Goal: Contribute content: Add original content to the website for others to see

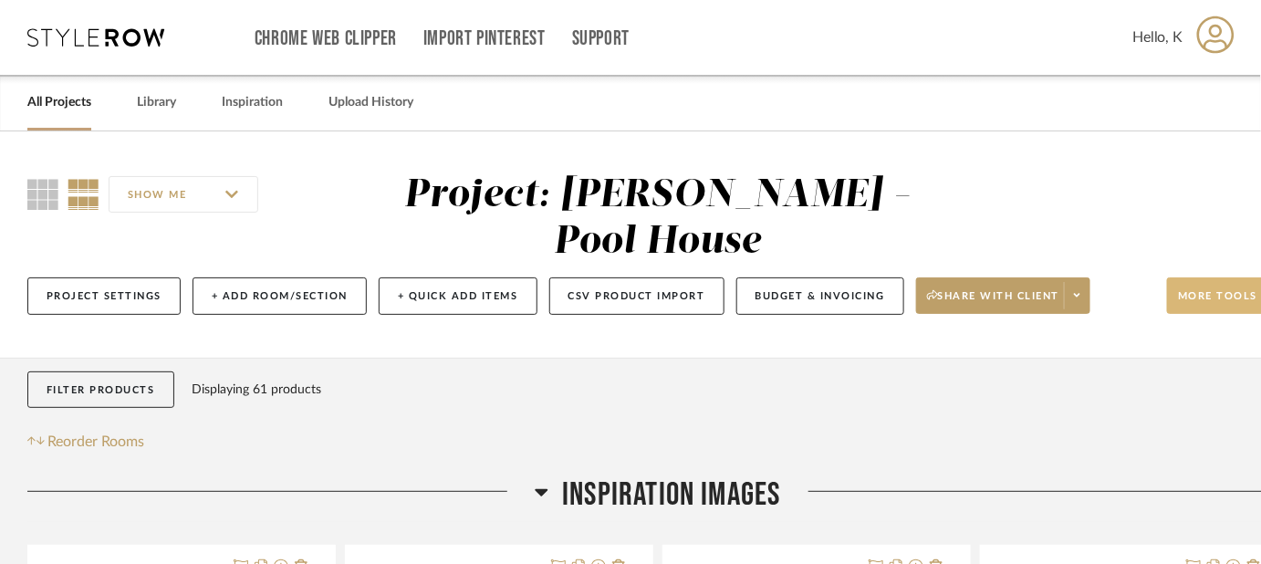
click at [1221, 277] on button "More tools" at bounding box center [1227, 295] width 121 height 37
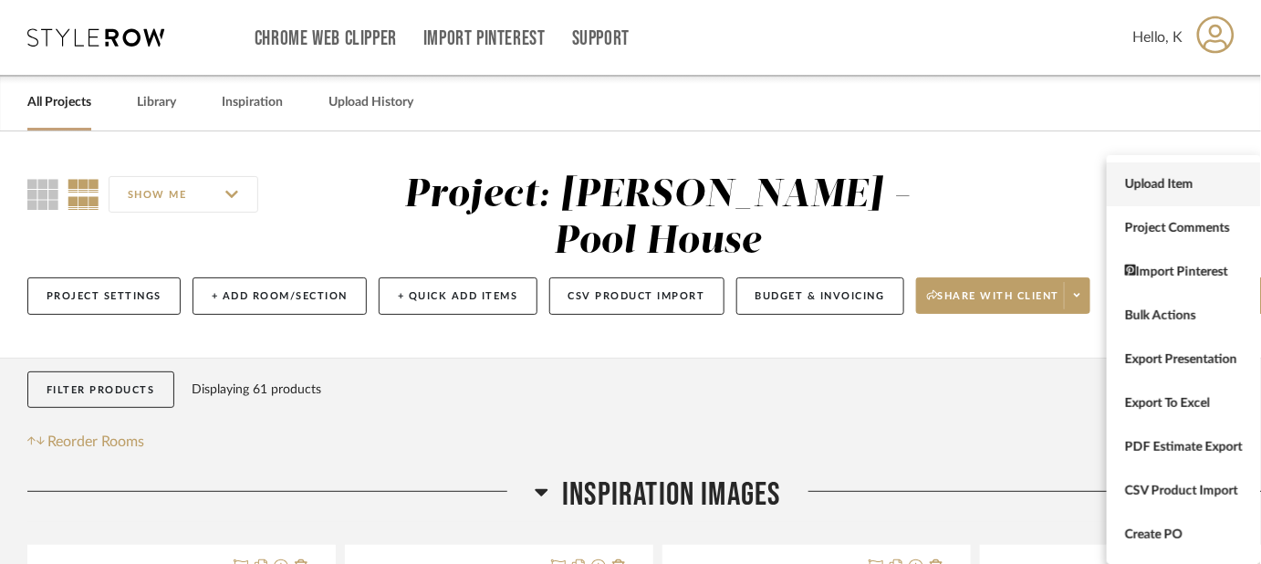
click at [1153, 175] on button "Upload Item" at bounding box center [1184, 184] width 154 height 44
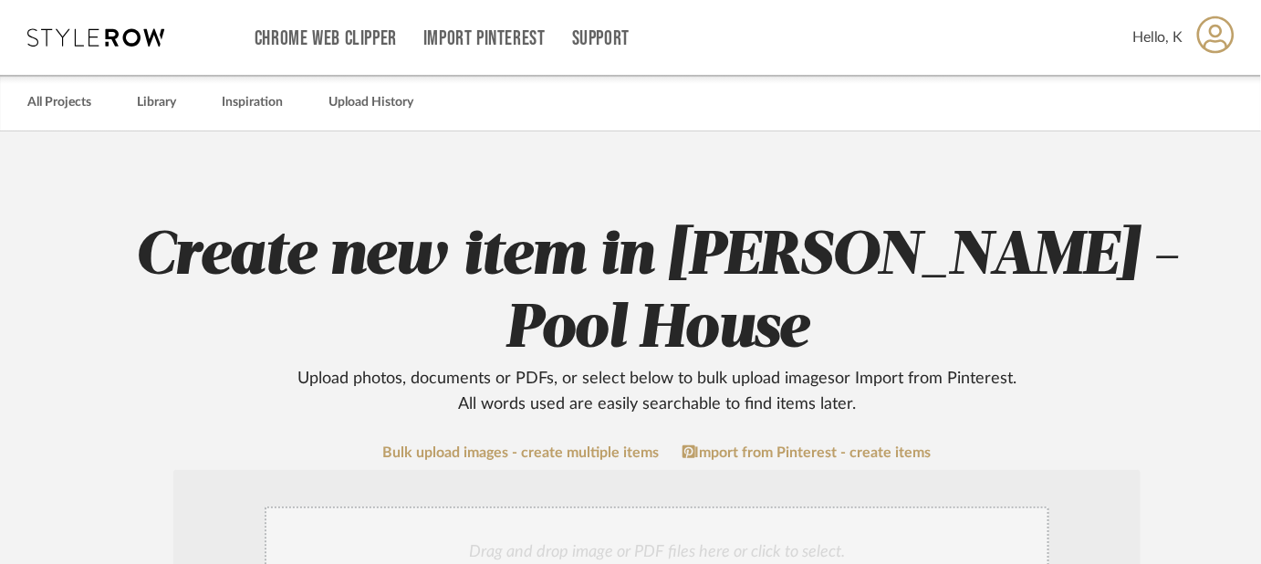
click at [759, 506] on div "Drag and drop image or PDF files here or click to select." at bounding box center [657, 551] width 785 height 91
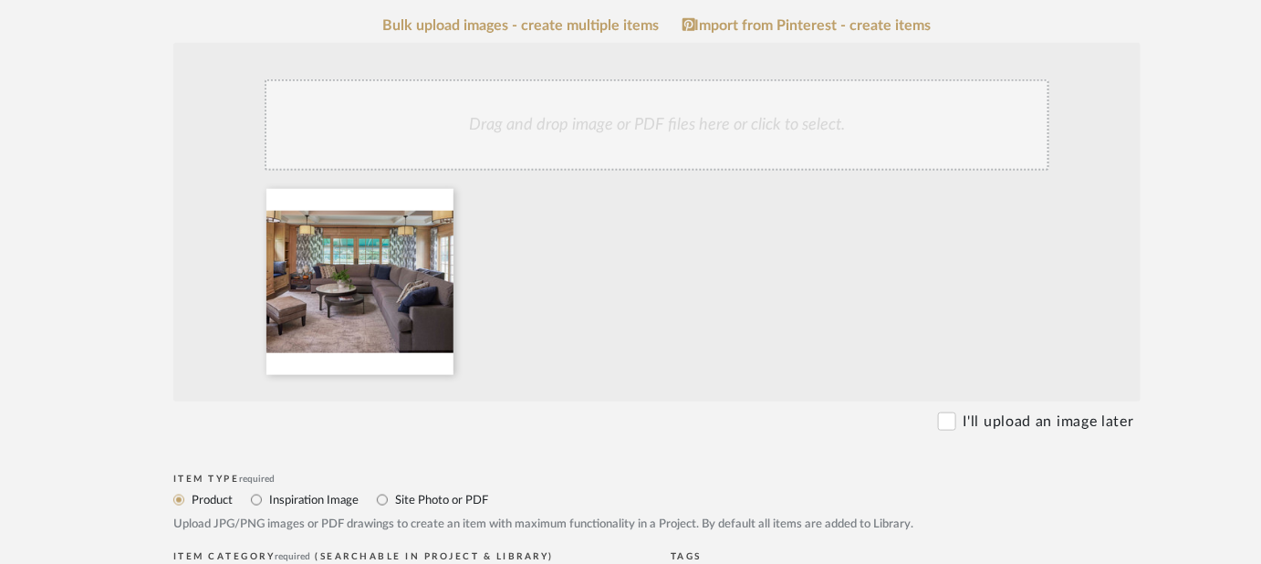
scroll to position [458, 0]
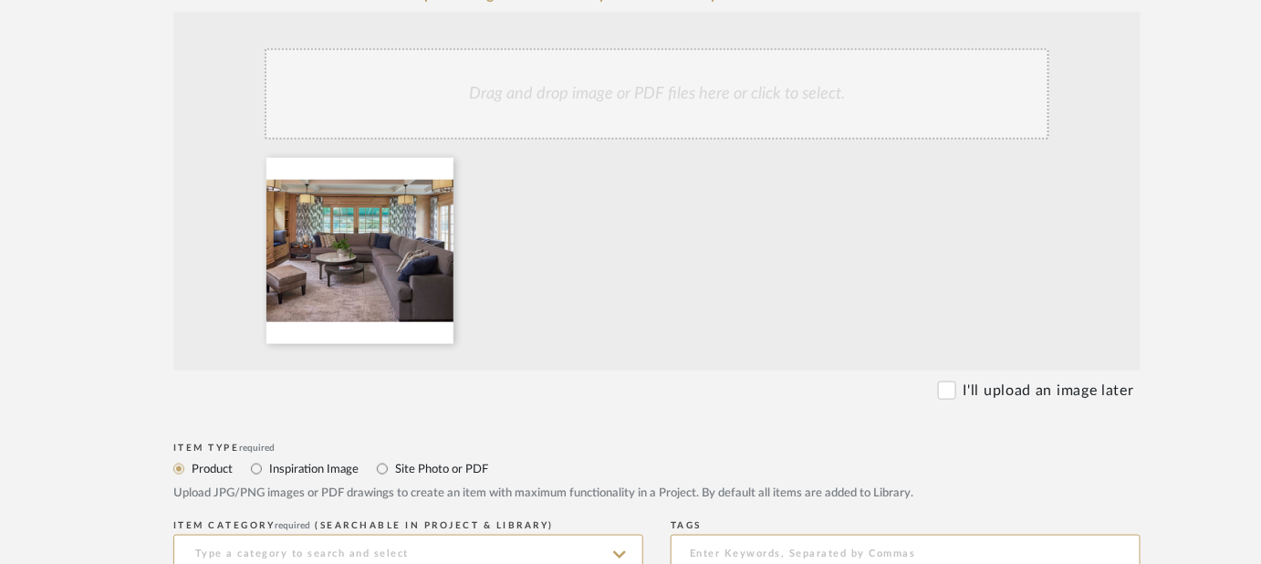
click at [297, 459] on label "Inspiration Image" at bounding box center [312, 469] width 91 height 20
click at [267, 458] on input "Inspiration Image" at bounding box center [256, 469] width 22 height 22
radio input "true"
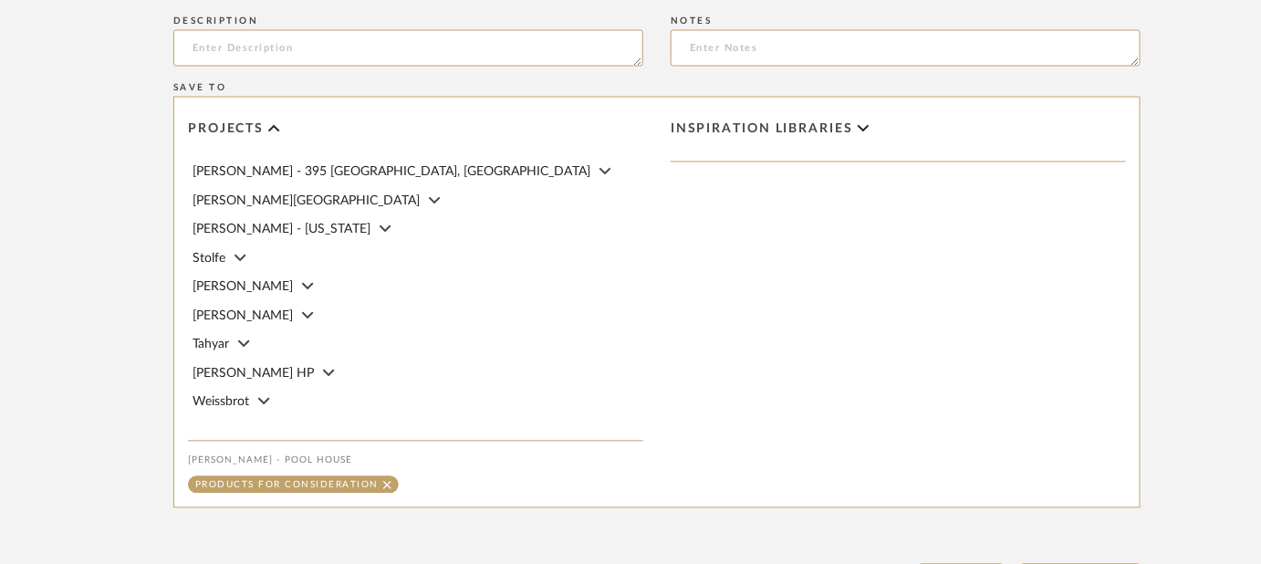
scroll to position [1059, 0]
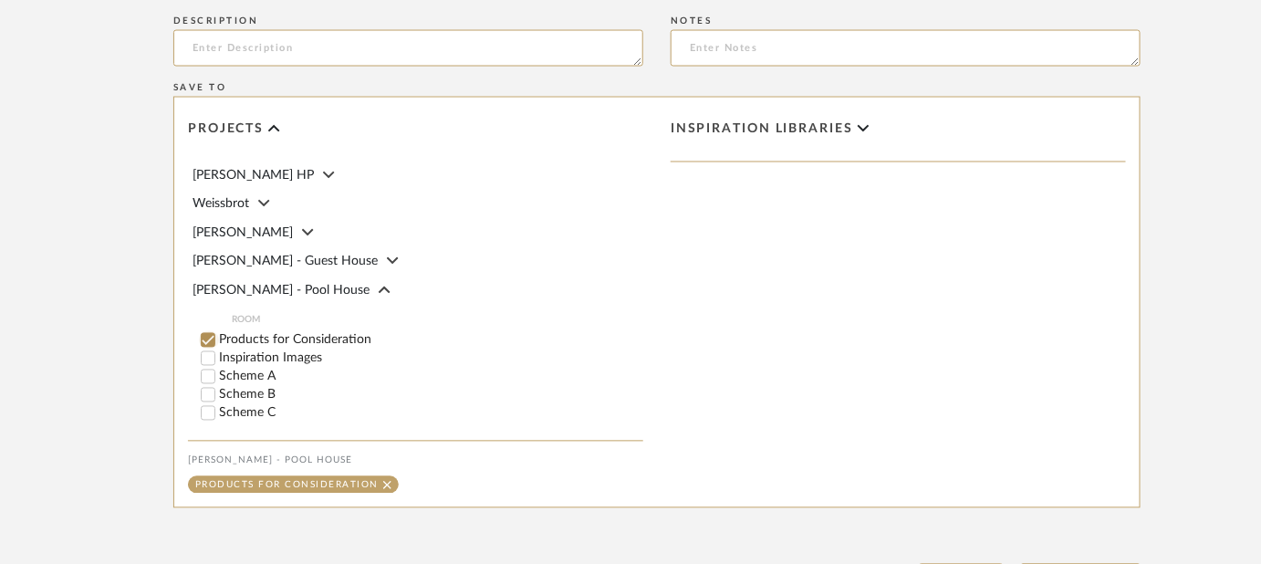
click at [209, 331] on input "Products for Consideration" at bounding box center [208, 340] width 18 height 18
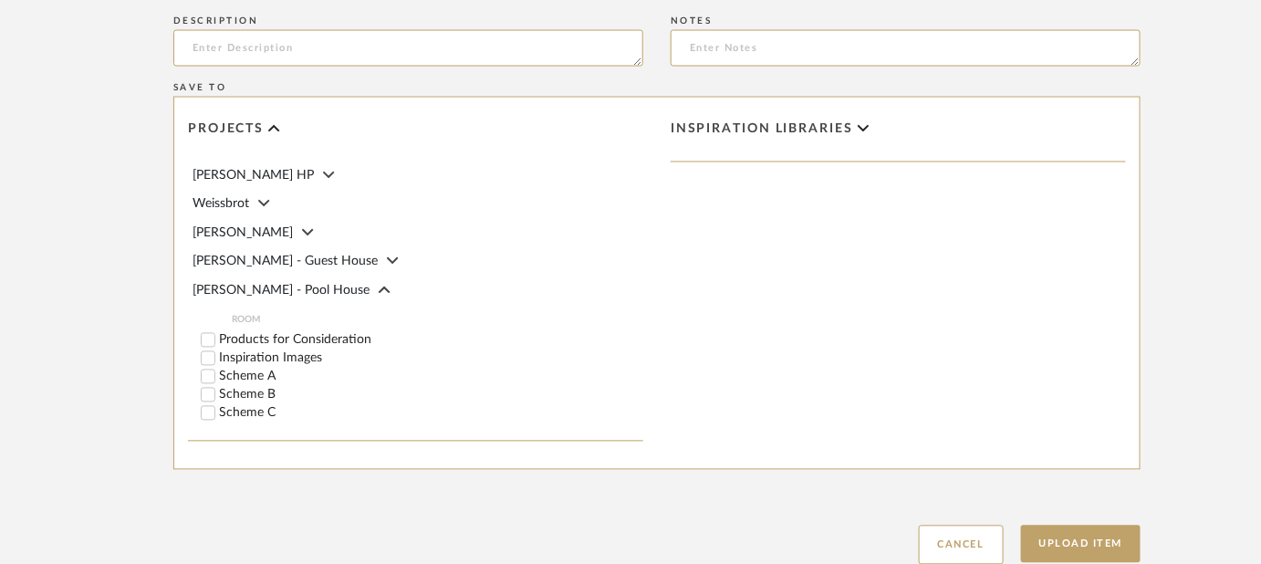
click at [265, 256] on span "[PERSON_NAME] - Guest House" at bounding box center [285, 262] width 185 height 13
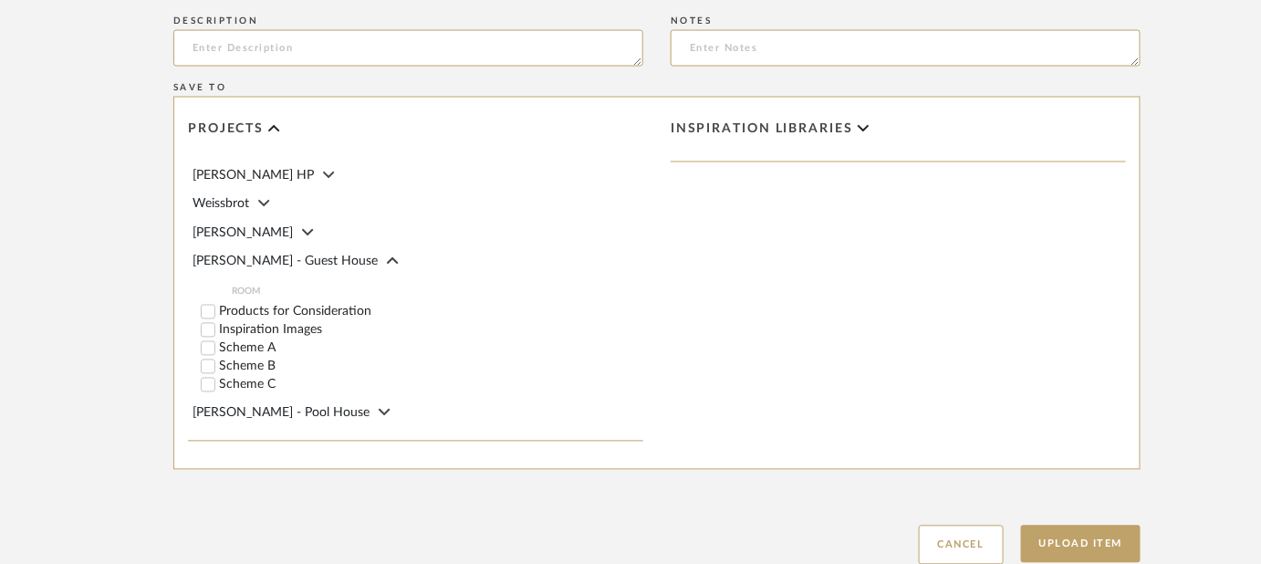
click at [227, 324] on label "Inspiration Images" at bounding box center [431, 330] width 424 height 13
click at [217, 321] on input "Inspiration Images" at bounding box center [208, 330] width 18 height 18
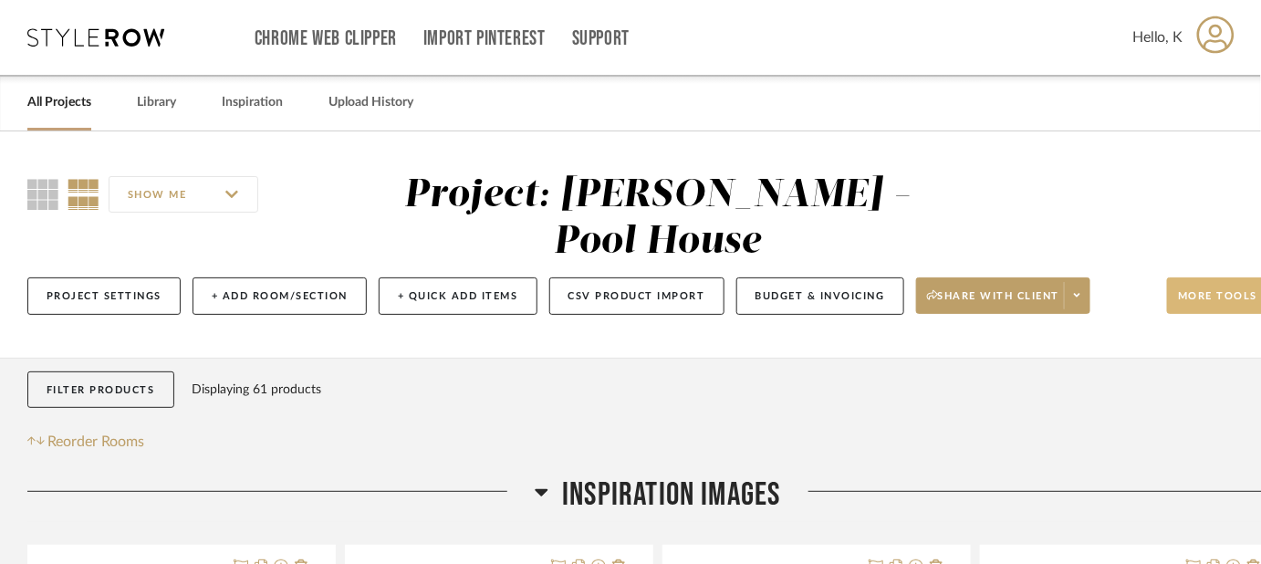
click at [1188, 277] on button "More tools" at bounding box center [1227, 295] width 121 height 37
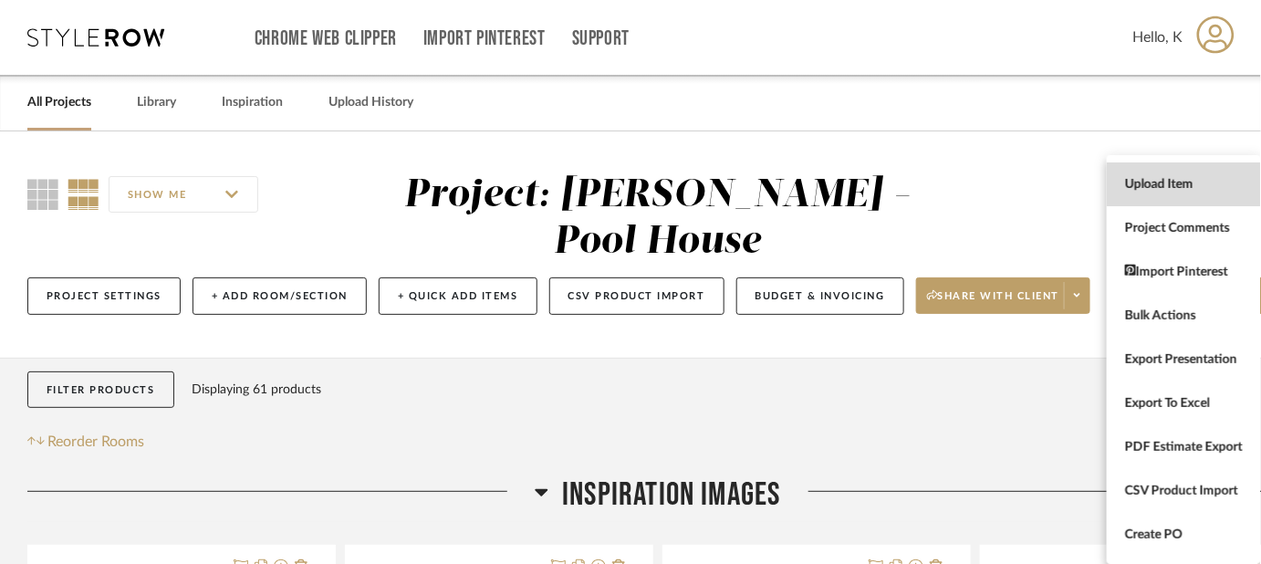
click at [1134, 183] on span "Upload Item" at bounding box center [1184, 185] width 118 height 16
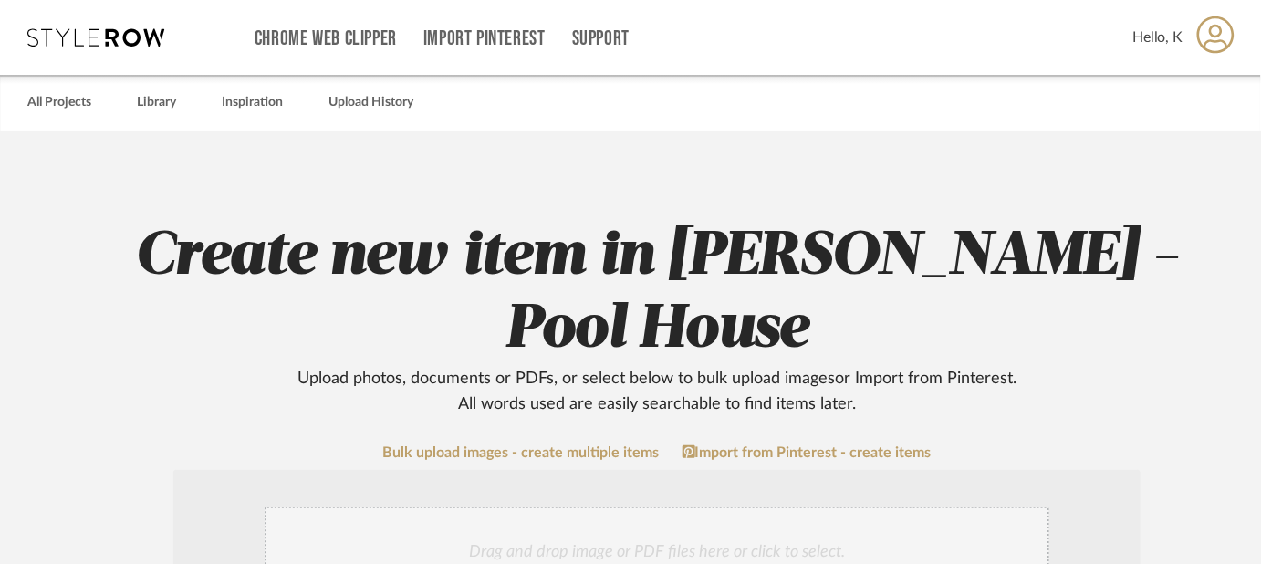
click at [778, 506] on div "Drag and drop image or PDF files here or click to select." at bounding box center [657, 551] width 785 height 91
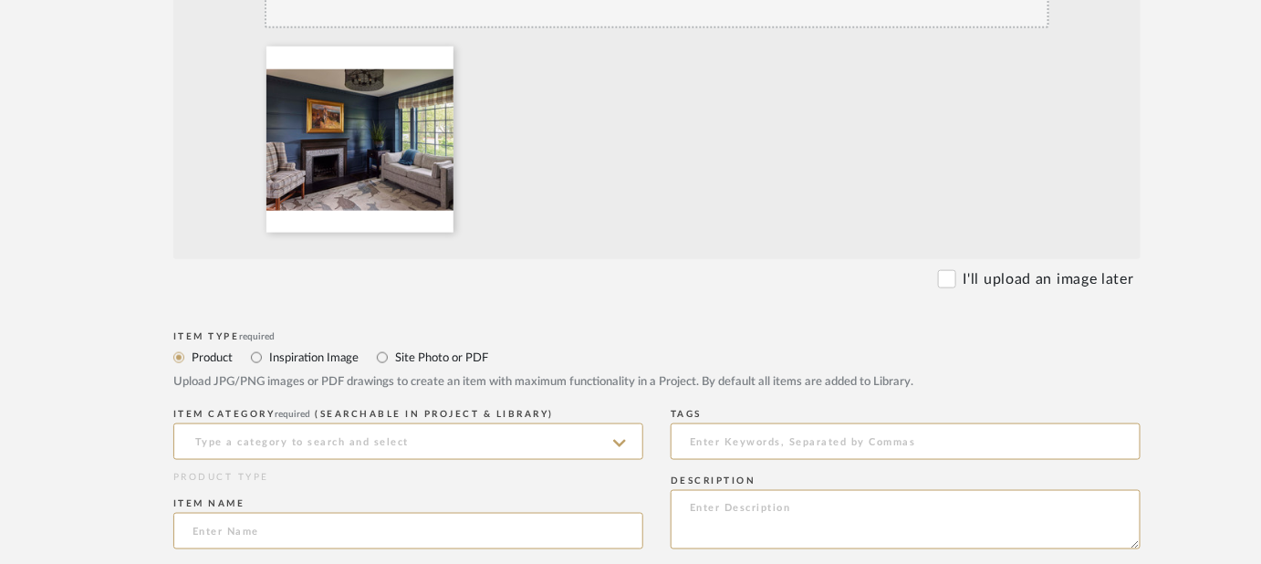
scroll to position [587, 0]
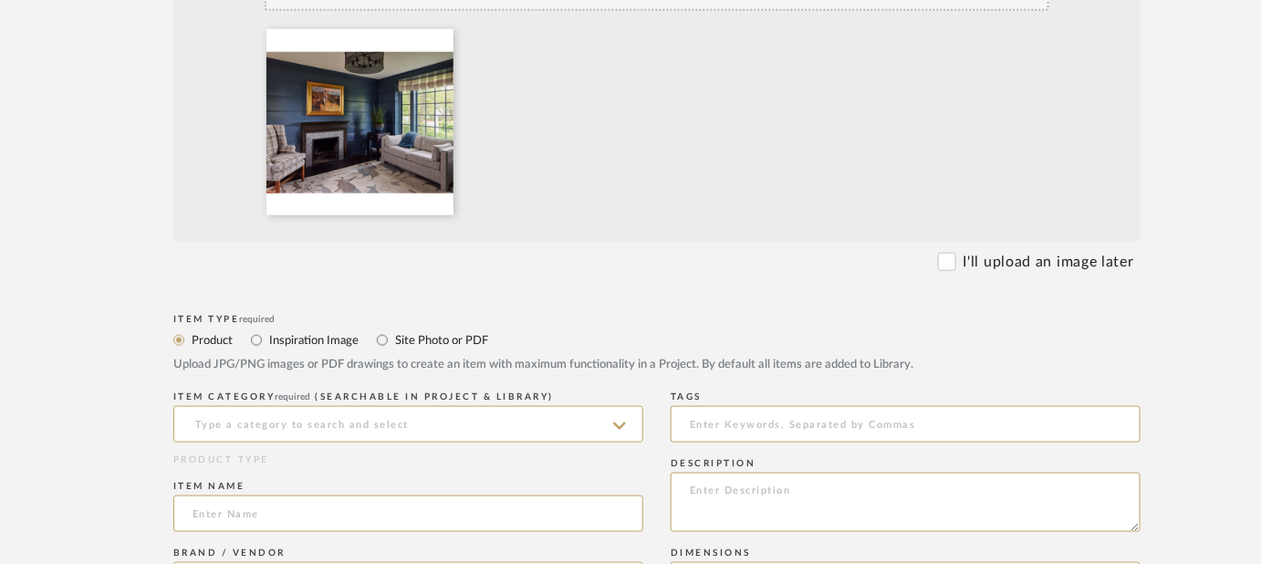
click at [300, 330] on label "Inspiration Image" at bounding box center [312, 340] width 91 height 20
click at [267, 329] on input "Inspiration Image" at bounding box center [256, 340] width 22 height 22
radio input "true"
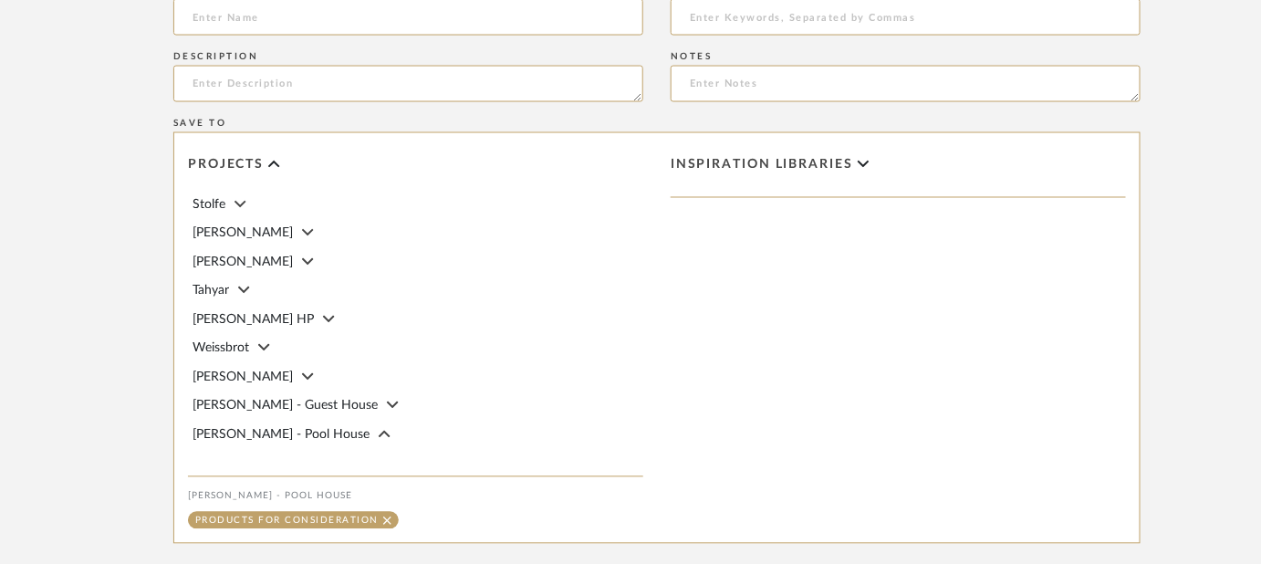
scroll to position [982, 0]
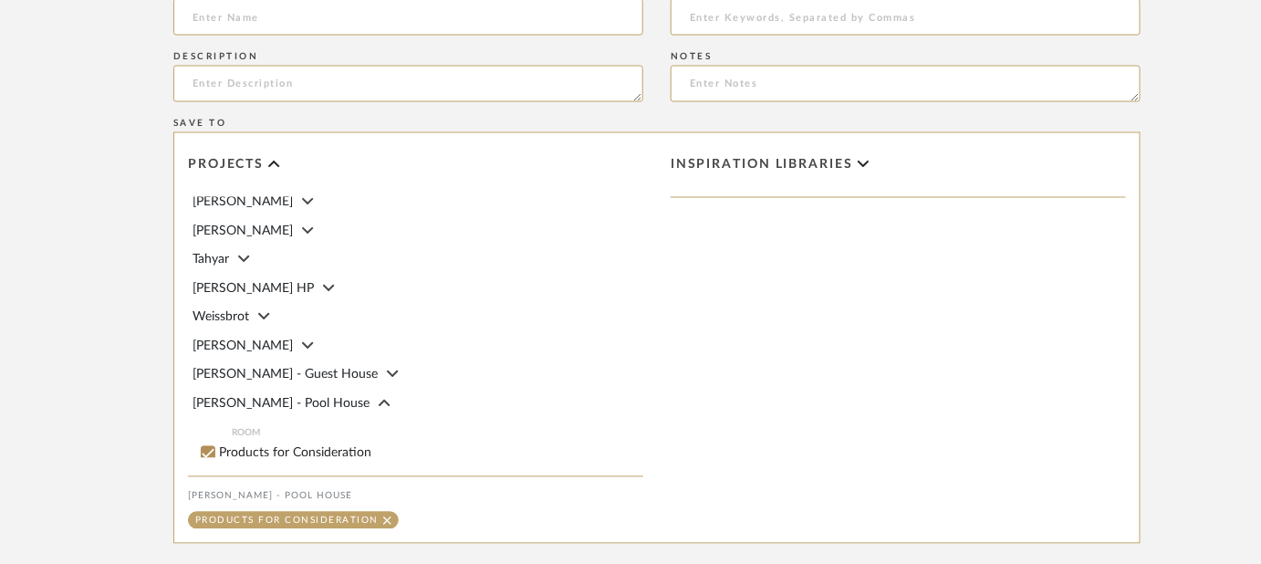
click at [292, 369] on span "[PERSON_NAME] - Guest House" at bounding box center [285, 375] width 185 height 13
click at [311, 437] on label "Inspiration Images" at bounding box center [431, 443] width 424 height 13
click at [217, 434] on input "Inspiration Images" at bounding box center [208, 443] width 18 height 18
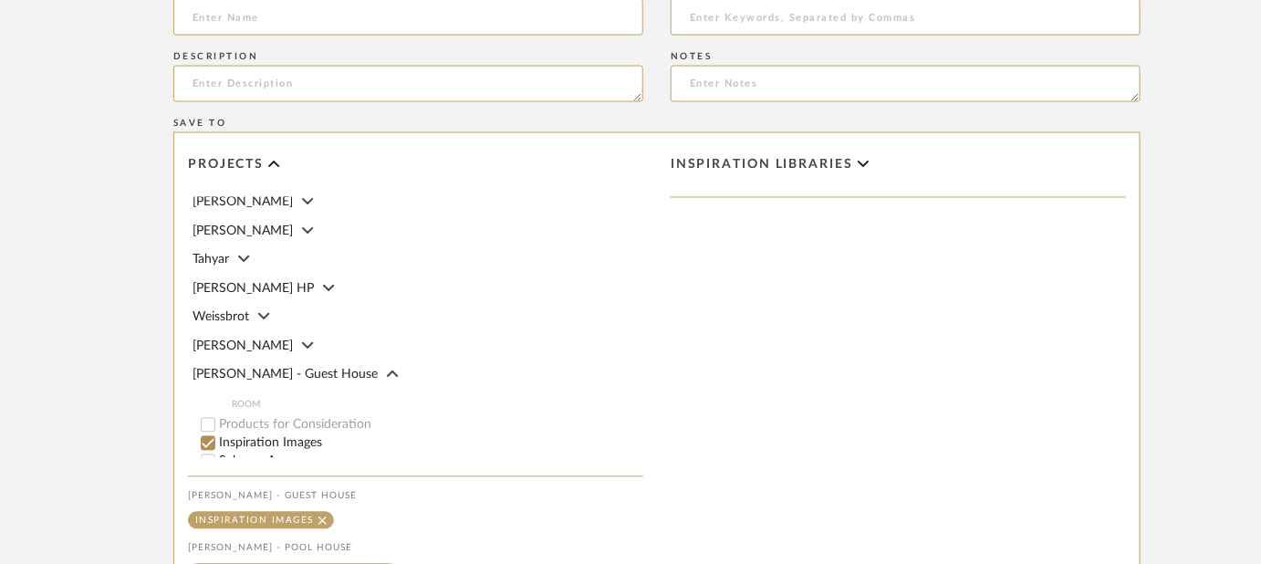
click at [377, 563] on div "Products for Consideration" at bounding box center [293, 572] width 211 height 17
click at [384, 563] on icon at bounding box center [387, 573] width 8 height 13
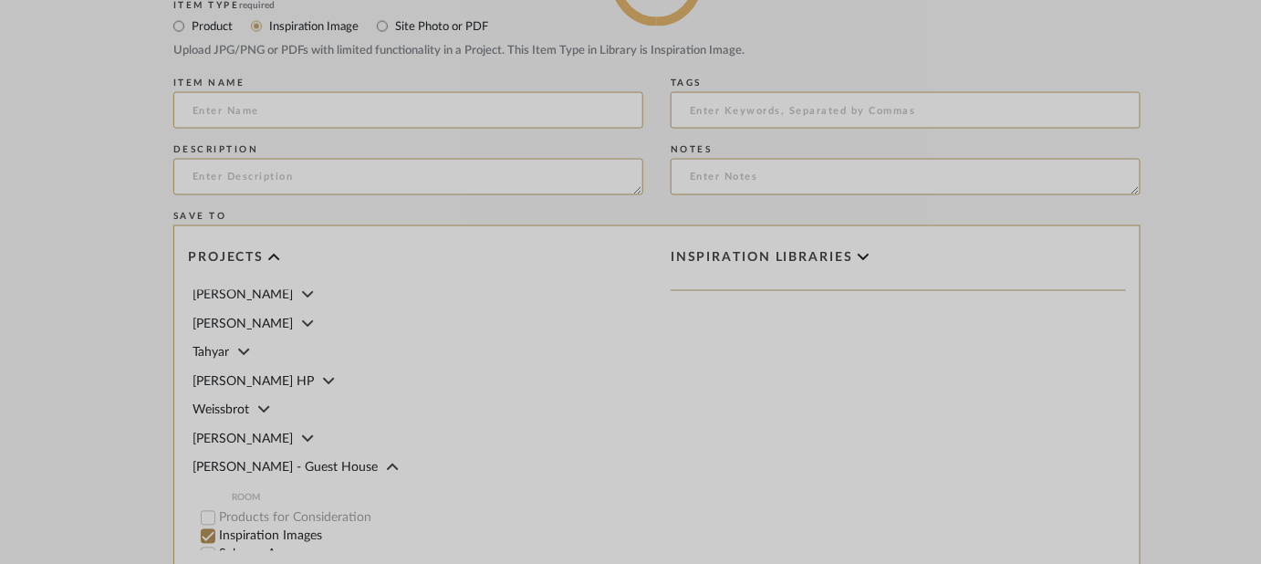
scroll to position [802, 0]
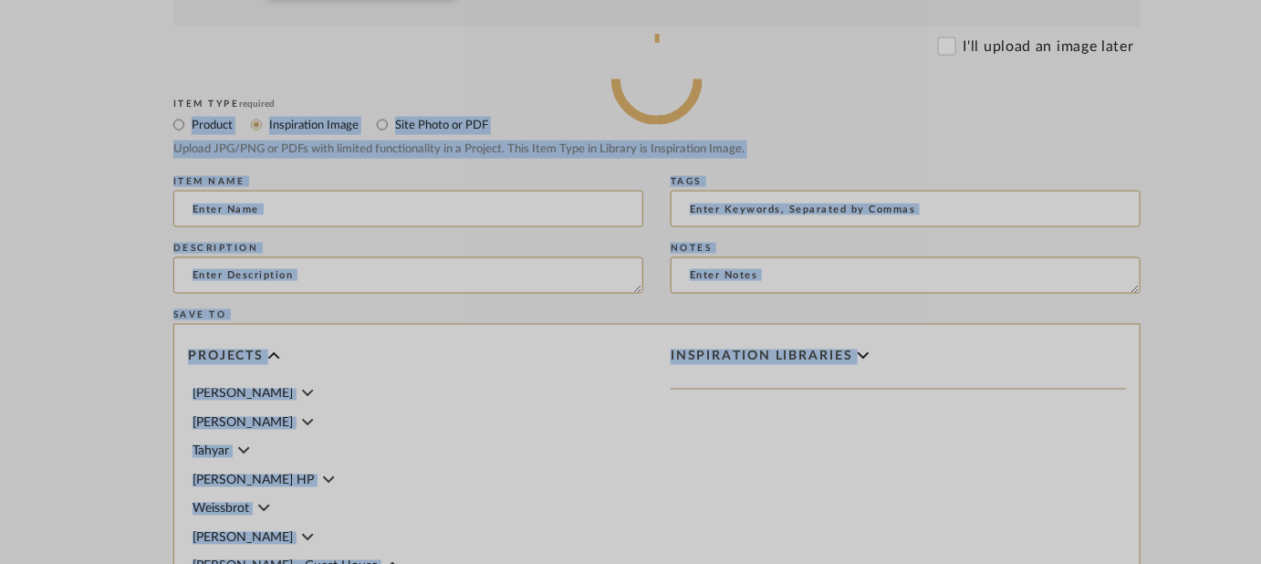
drag, startPoint x: 652, startPoint y: 67, endPoint x: 1044, endPoint y: 124, distance: 396.6
click at [1044, 124] on div at bounding box center [657, 79] width 1314 height 1762
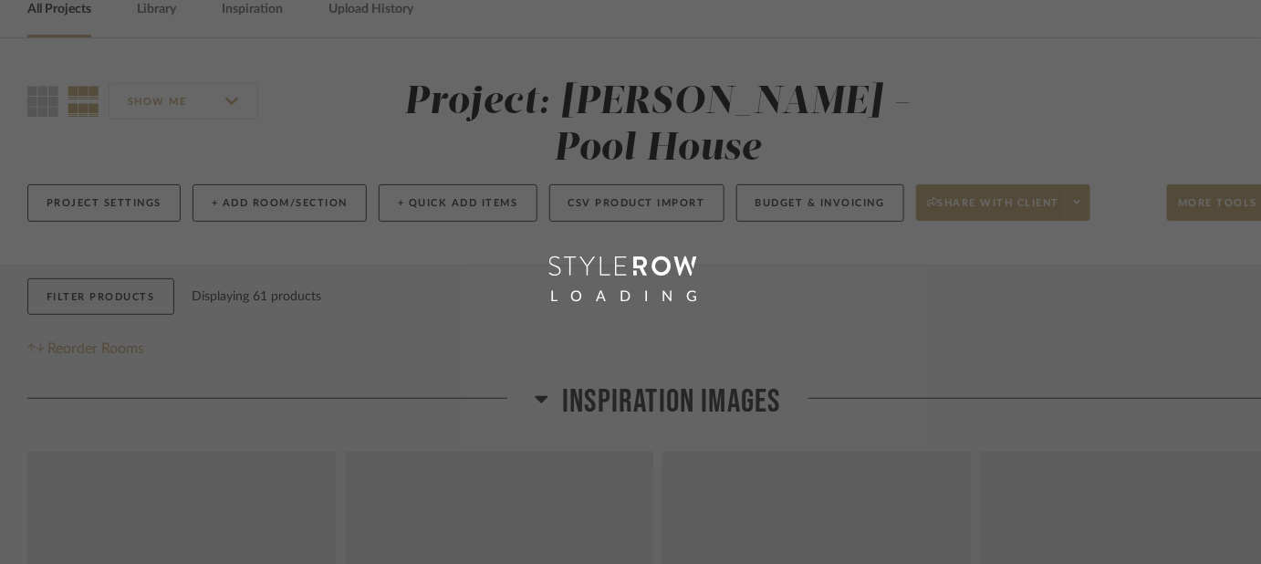
scroll to position [15, 0]
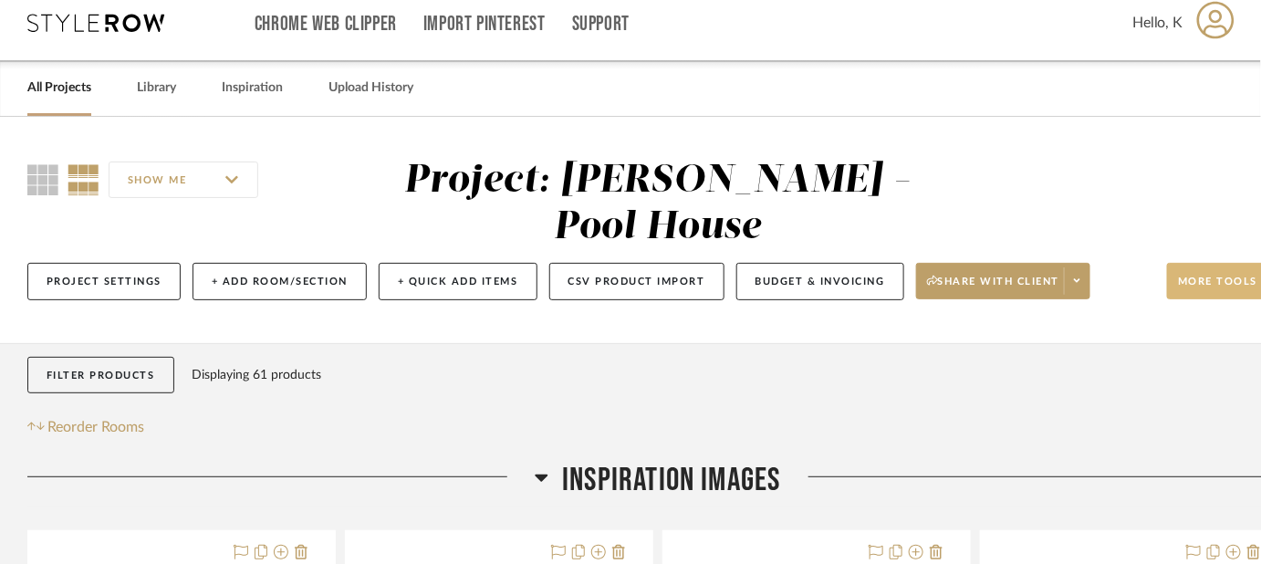
click at [1222, 275] on span "More tools" at bounding box center [1217, 288] width 79 height 27
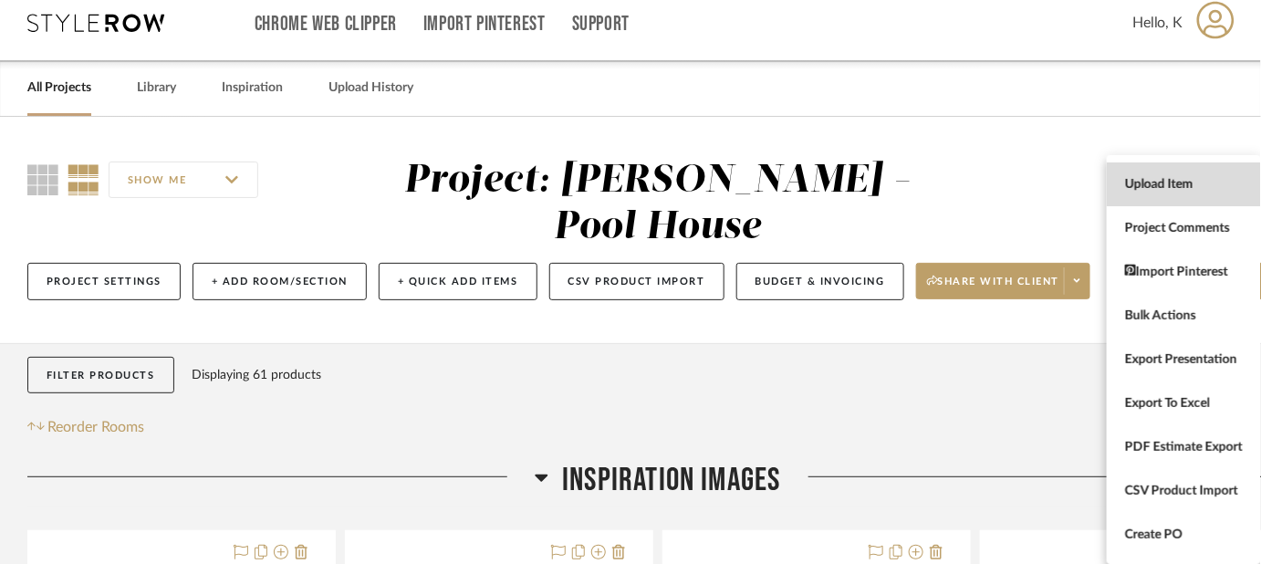
click at [1190, 196] on button "Upload Item" at bounding box center [1184, 184] width 154 height 44
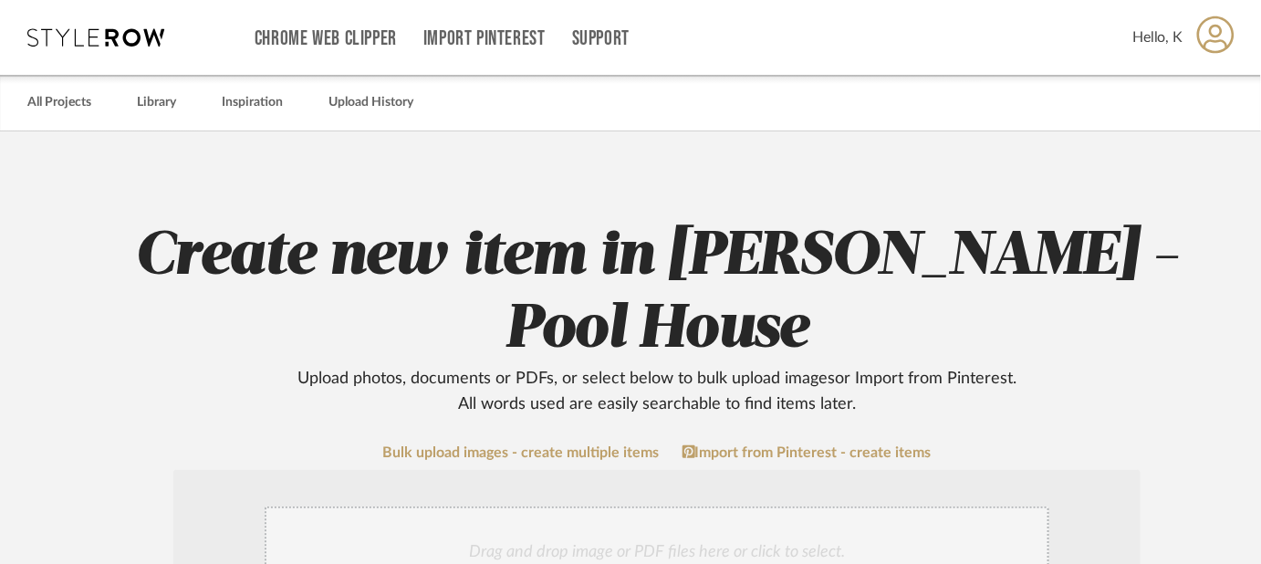
click at [479, 506] on div "Drag and drop image or PDF files here or click to select." at bounding box center [657, 551] width 785 height 91
